Goal: Book appointment/travel/reservation

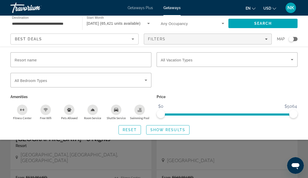
click at [265, 41] on div "Filters" at bounding box center [208, 39] width 120 height 4
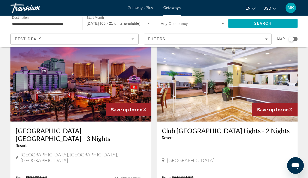
click at [263, 42] on span "Filters" at bounding box center [207, 39] width 127 height 13
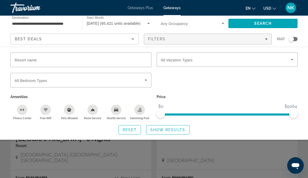
click at [211, 62] on span "Search widget" at bounding box center [226, 60] width 130 height 6
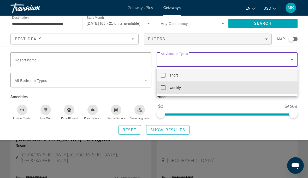
click at [185, 90] on mat-option "weekly" at bounding box center [226, 88] width 141 height 13
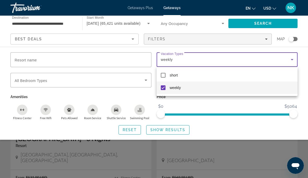
click at [268, 24] on div at bounding box center [154, 89] width 308 height 178
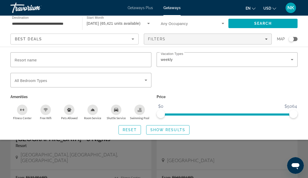
click at [173, 130] on span "Show Results" at bounding box center [167, 130] width 35 height 4
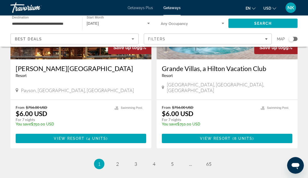
scroll to position [1002, 0]
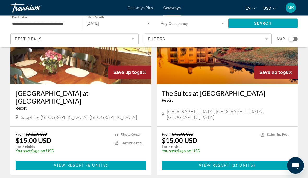
scroll to position [1003, 0]
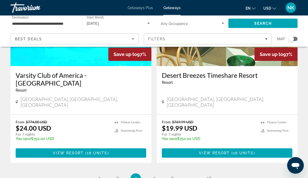
scroll to position [1020, 0]
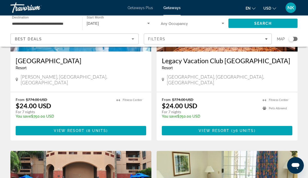
click at [268, 40] on span "Filters" at bounding box center [207, 39] width 127 height 13
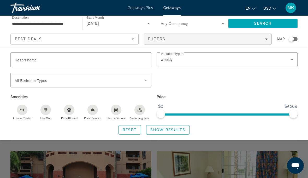
click at [294, 62] on icon "Search widget" at bounding box center [292, 60] width 6 height 6
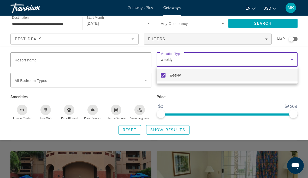
click at [291, 61] on div at bounding box center [154, 89] width 308 height 178
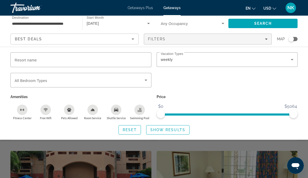
click at [290, 58] on icon "Search widget" at bounding box center [292, 60] width 6 height 6
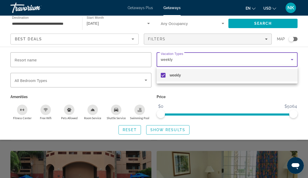
click at [290, 58] on div at bounding box center [154, 89] width 308 height 178
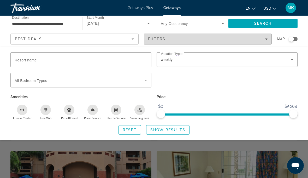
click at [264, 40] on div "Filters" at bounding box center [208, 39] width 120 height 4
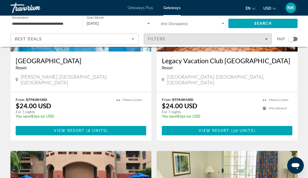
click at [263, 40] on div "Filters" at bounding box center [208, 39] width 120 height 4
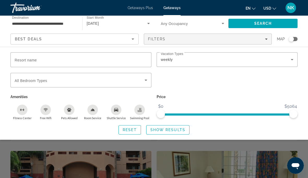
click at [290, 59] on icon "Search widget" at bounding box center [292, 60] width 6 height 6
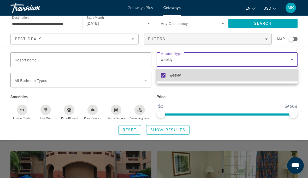
click at [166, 78] on mat-option "weekly" at bounding box center [226, 75] width 141 height 13
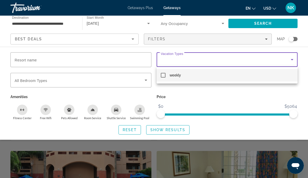
click at [290, 59] on div at bounding box center [154, 89] width 308 height 178
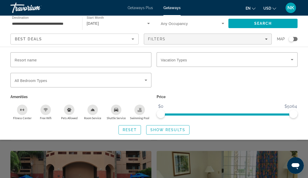
click at [291, 58] on icon "Search widget" at bounding box center [292, 60] width 6 height 6
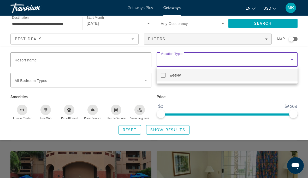
click at [297, 97] on div at bounding box center [154, 89] width 308 height 178
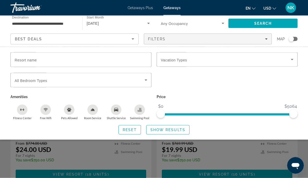
scroll to position [999, 0]
click at [168, 129] on span "Show Results" at bounding box center [167, 130] width 35 height 4
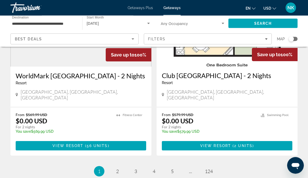
scroll to position [1008, 0]
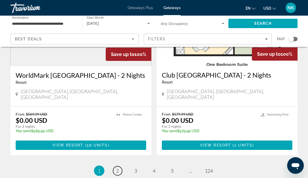
click at [119, 167] on link "page 2" at bounding box center [117, 171] width 9 height 9
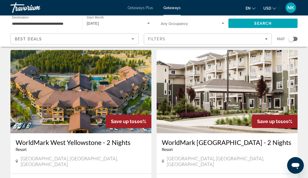
scroll to position [397, 0]
click at [228, 78] on img "Main content" at bounding box center [226, 91] width 141 height 83
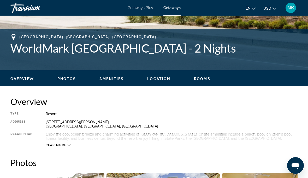
click at [203, 80] on span "Rooms" at bounding box center [202, 79] width 16 height 4
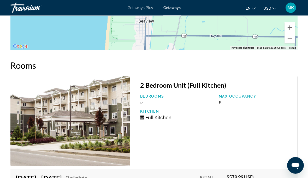
scroll to position [1014, 0]
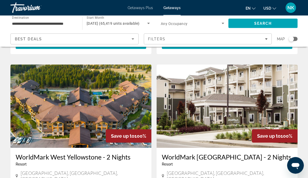
scroll to position [382, 0]
click at [86, 87] on img "Main content" at bounding box center [80, 106] width 141 height 83
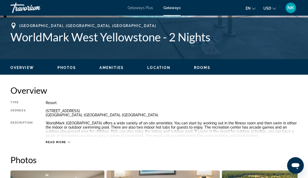
click at [209, 66] on span "Rooms" at bounding box center [202, 68] width 16 height 4
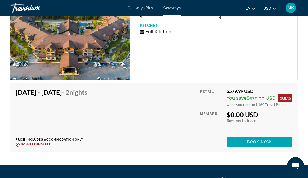
scroll to position [1089, 0]
